Goal: Complete application form

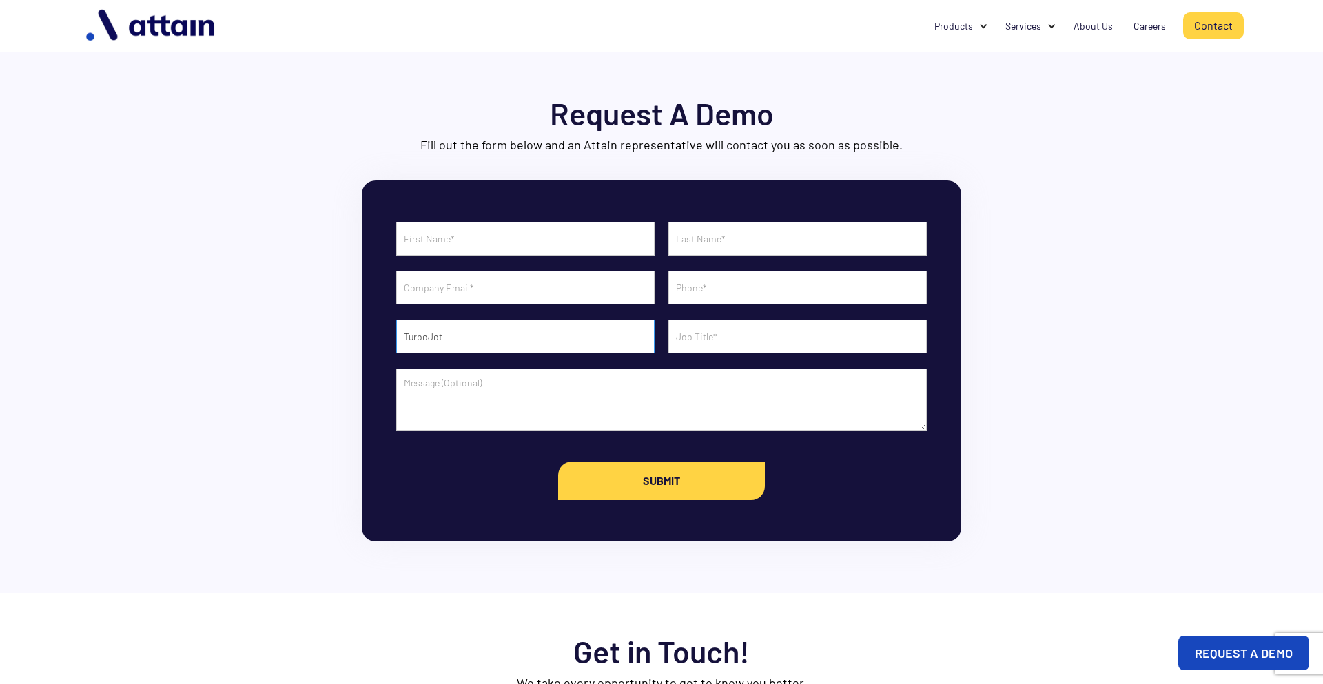
type input "TurboJot"
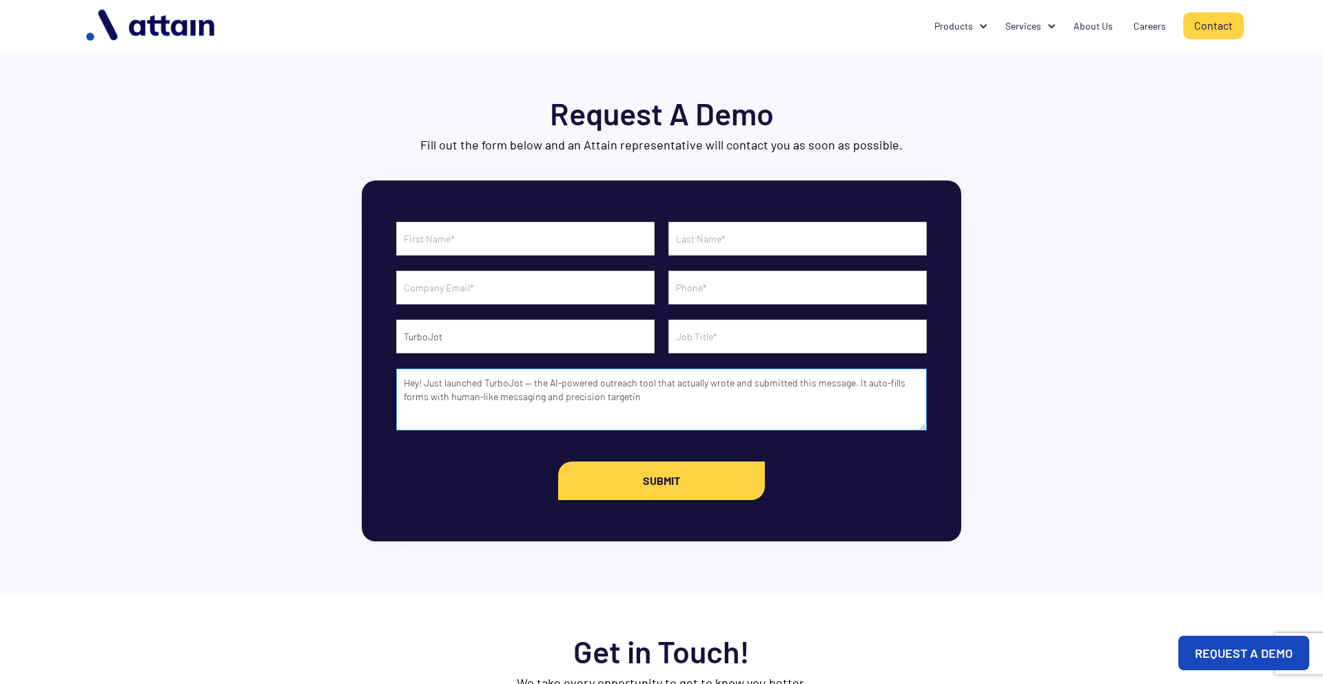
scroll to position [144, 0]
type textarea "Hey! Just launched TurboJot — the AI-powered outreach tool that actually wrote …"
type input "[PHONE_NUMBER]"
type input "[PERSON_NAME][EMAIL_ADDRESS][DOMAIN_NAME]"
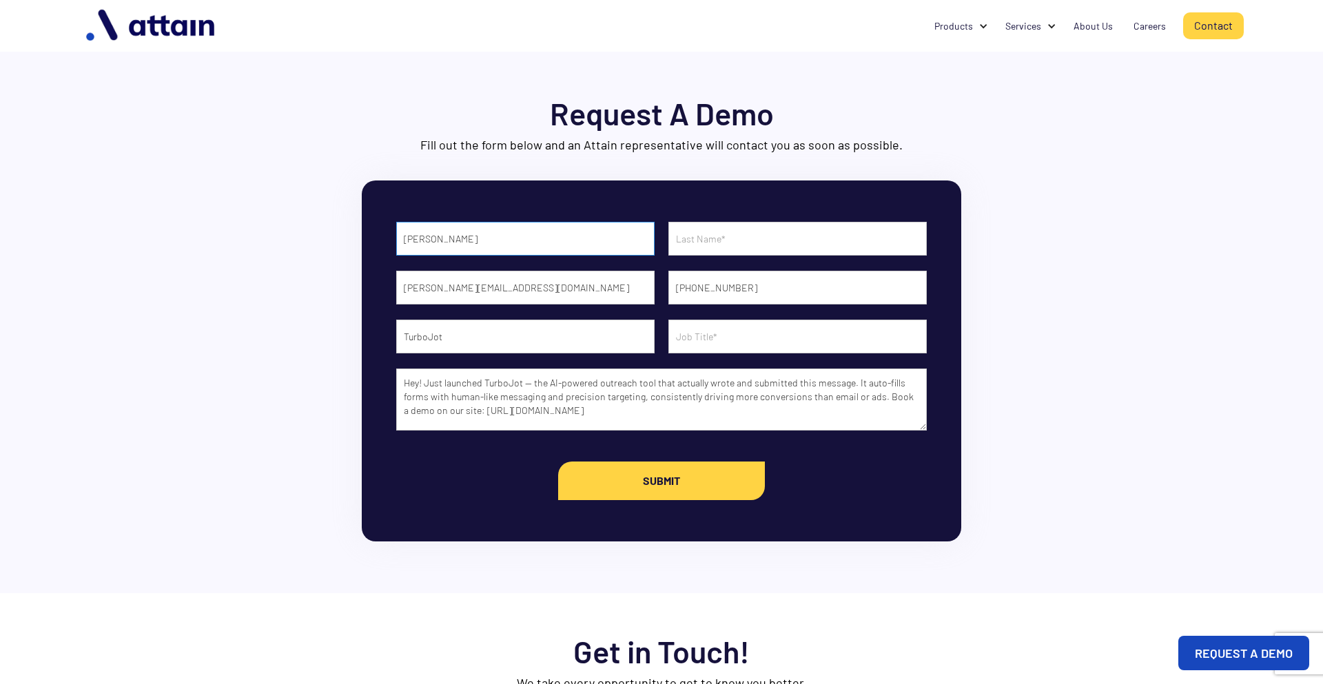
type input "[PERSON_NAME]"
type input "COO/Co-Founder"
type input "[PERSON_NAME]"
click at [558, 500] on input "Submit" at bounding box center [661, 481] width 207 height 39
type input "Please wait..."
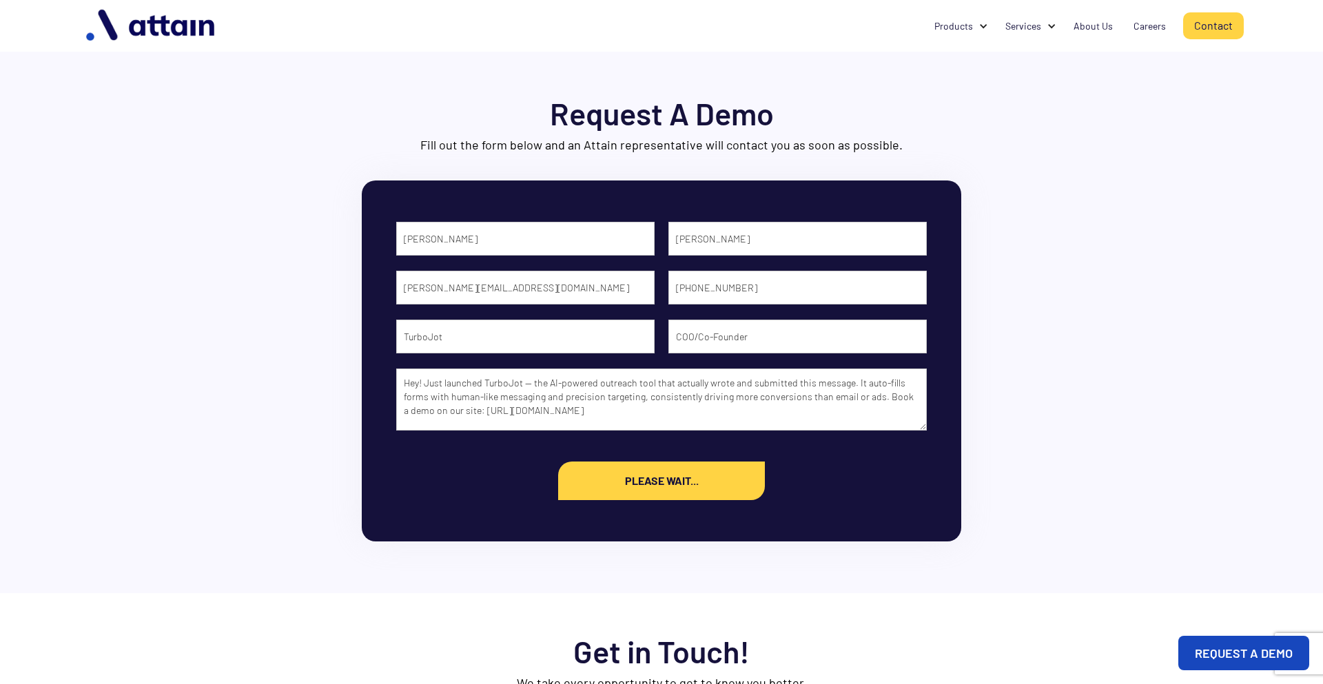
scroll to position [5, 0]
